Goal: Task Accomplishment & Management: Complete application form

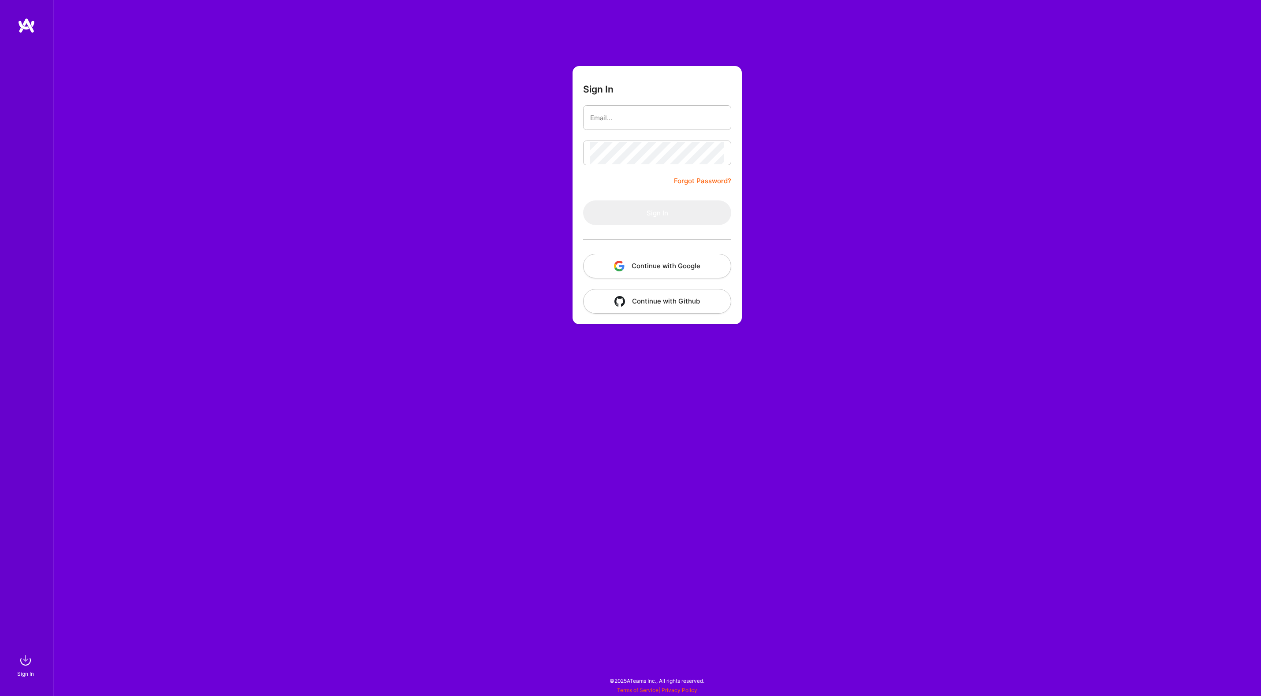
click at [645, 258] on button "Continue with Google" at bounding box center [657, 266] width 148 height 25
